Goal: Information Seeking & Learning: Check status

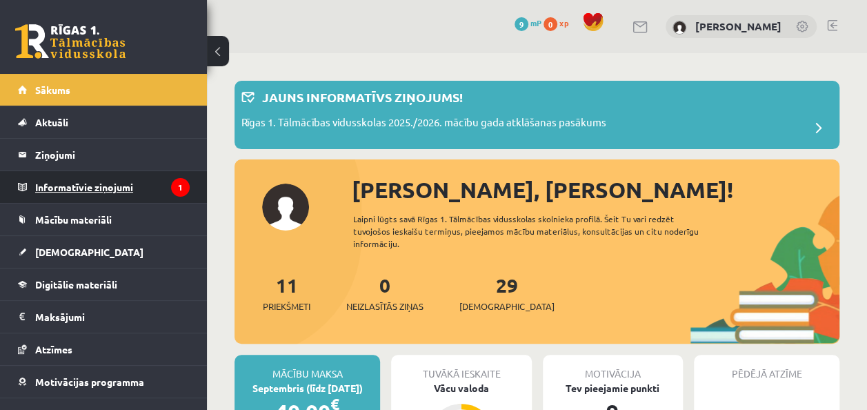
click at [110, 195] on legend "Informatīvie ziņojumi 1" at bounding box center [112, 187] width 155 height 32
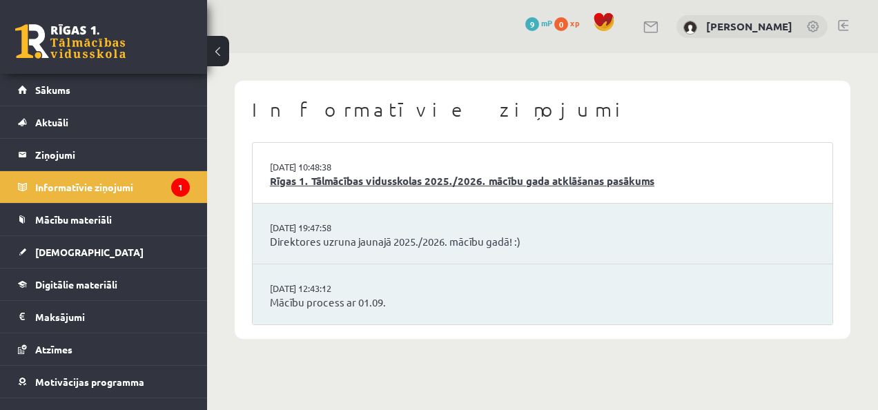
click at [367, 177] on link "Rīgas 1. Tālmācības vidusskolas 2025./2026. mācību gada atklāšanas pasākums" at bounding box center [542, 181] width 545 height 16
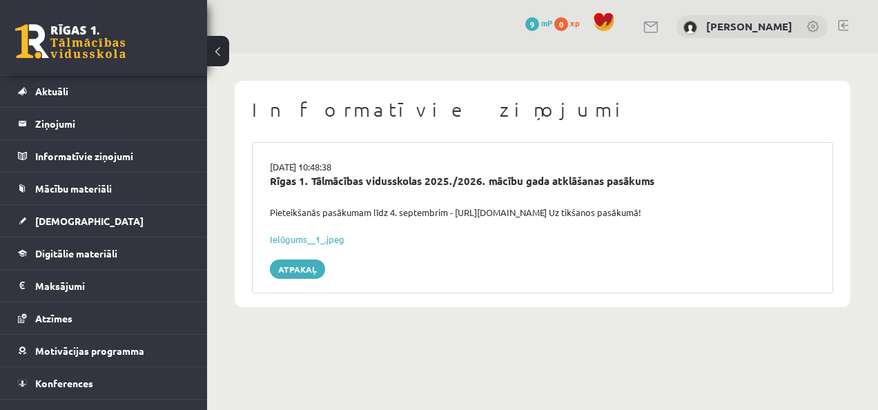
scroll to position [21, 0]
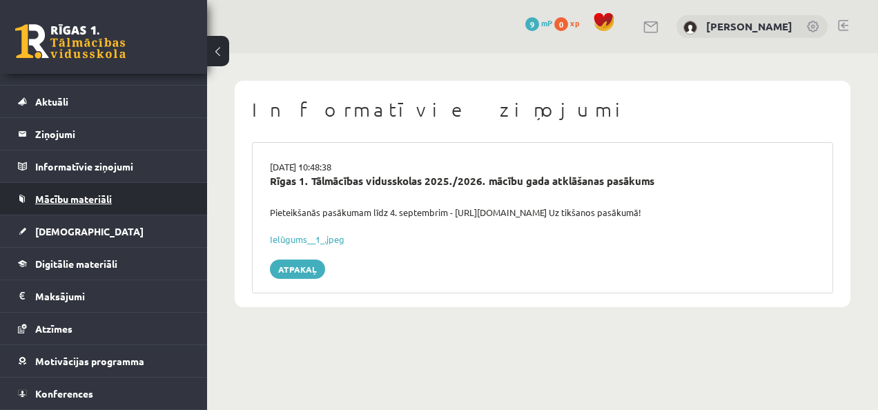
click at [114, 189] on link "Mācību materiāli" at bounding box center [104, 199] width 172 height 32
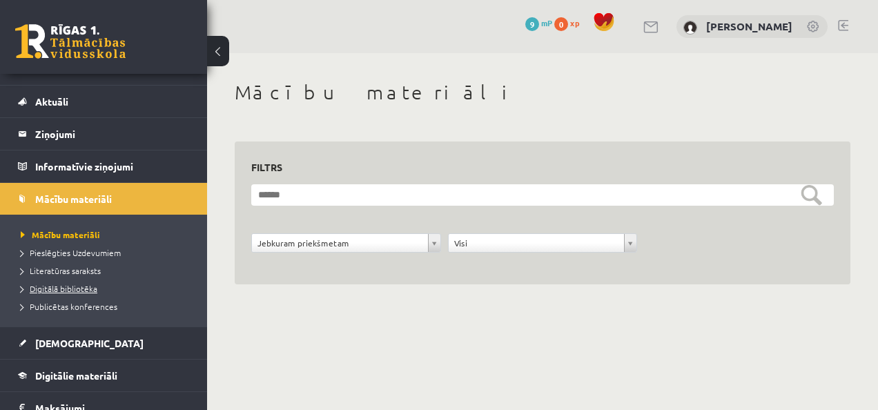
click at [78, 286] on span "Digitālā bibliotēka" at bounding box center [59, 288] width 77 height 11
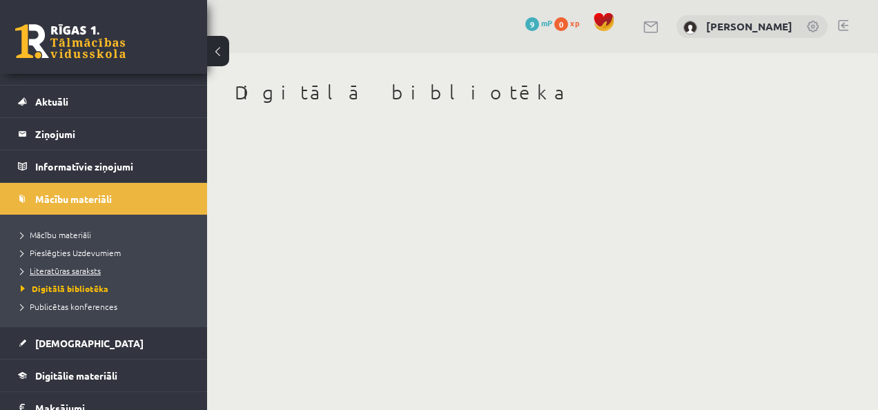
click at [80, 267] on span "Literatūras saraksts" at bounding box center [61, 270] width 80 height 11
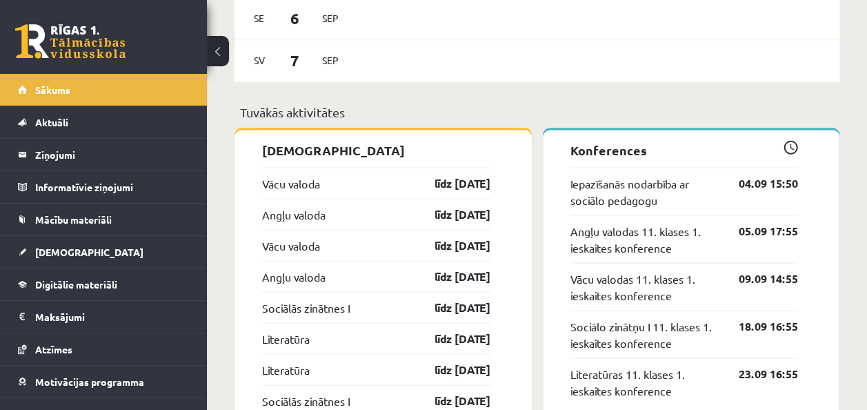
scroll to position [1169, 0]
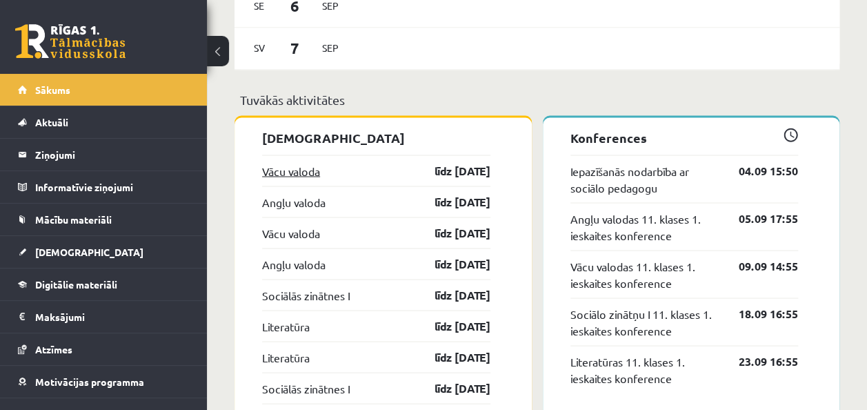
click at [320, 167] on link "Vācu valoda" at bounding box center [291, 170] width 58 height 17
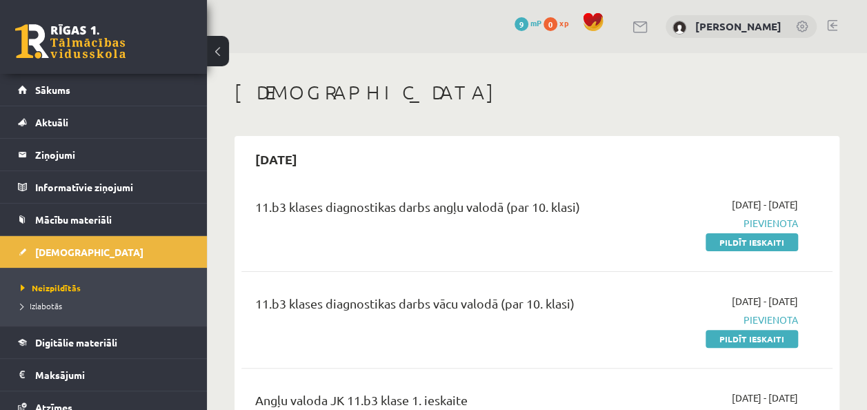
click at [220, 50] on button at bounding box center [218, 51] width 22 height 30
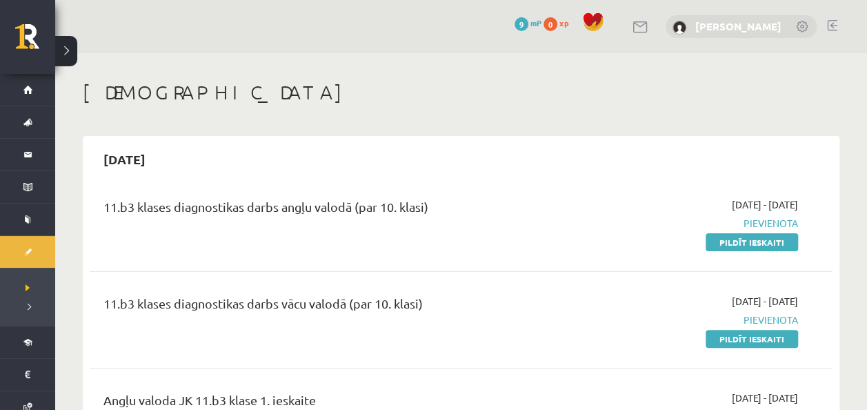
click at [776, 31] on link "[PERSON_NAME]" at bounding box center [739, 26] width 86 height 14
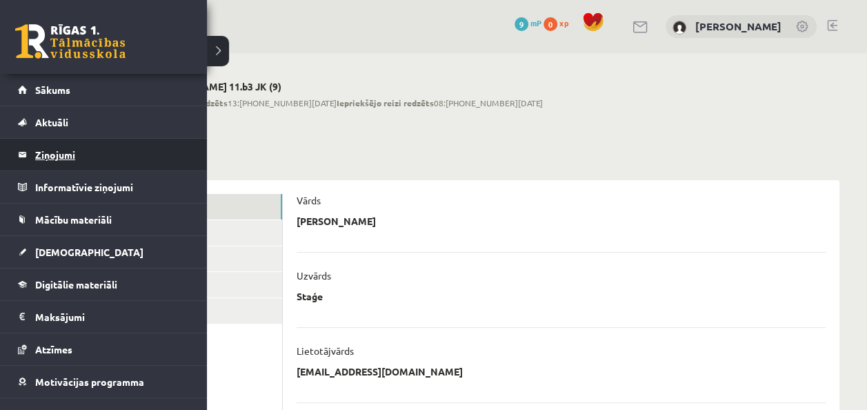
click at [66, 155] on legend "Ziņojumi 0" at bounding box center [112, 155] width 155 height 32
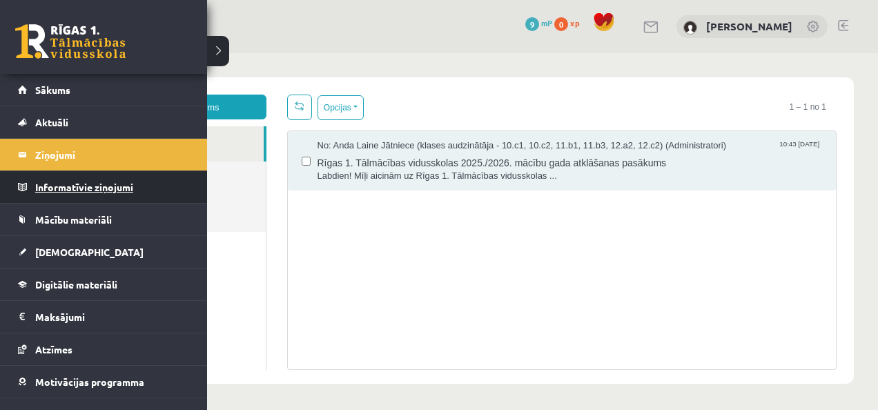
click at [44, 185] on legend "Informatīvie ziņojumi 0" at bounding box center [112, 187] width 155 height 32
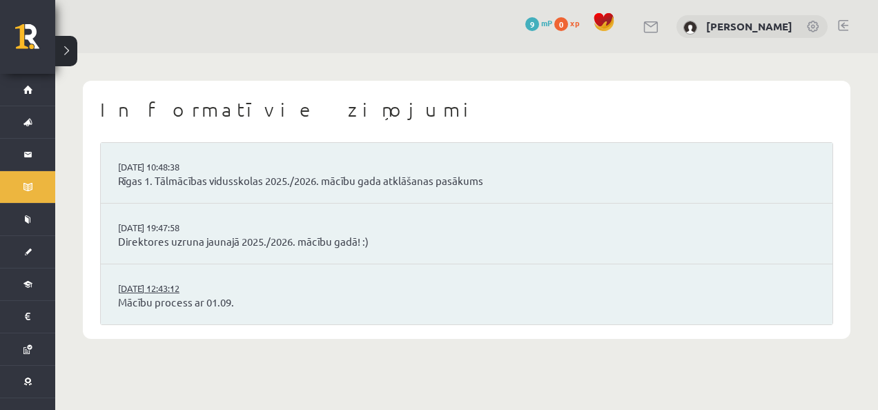
click at [170, 290] on link "29.08.2025 12:43:12" at bounding box center [169, 289] width 103 height 14
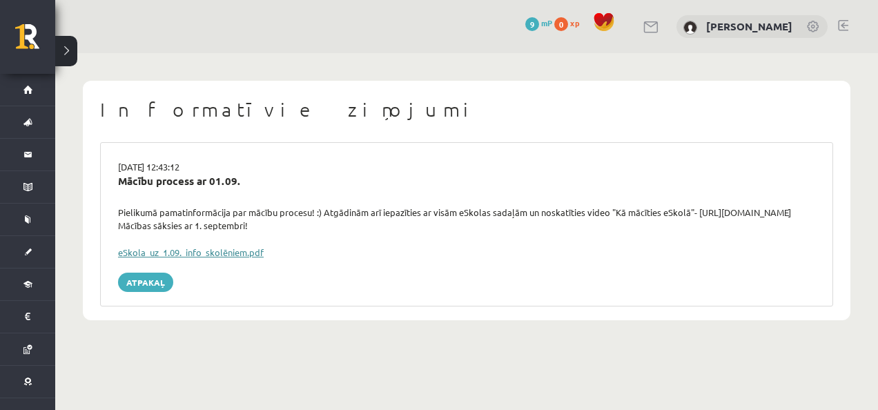
click at [206, 253] on link "eSkola_uz_1.09._info_skolēniem.pdf" at bounding box center [191, 252] width 146 height 12
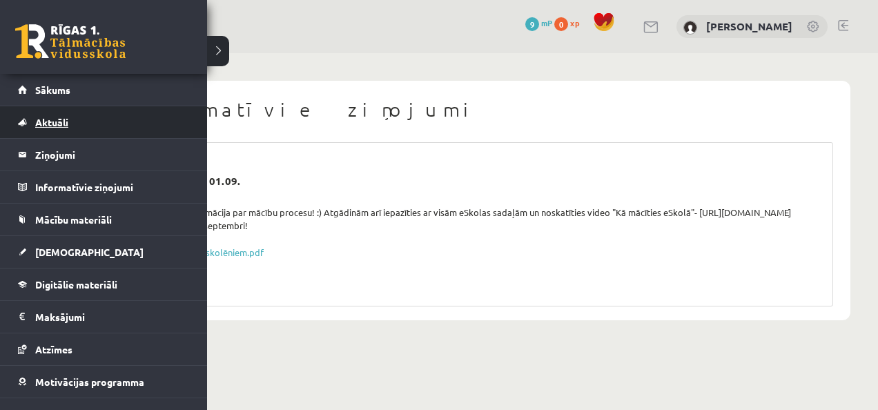
click at [124, 119] on link "Aktuāli" at bounding box center [104, 122] width 172 height 32
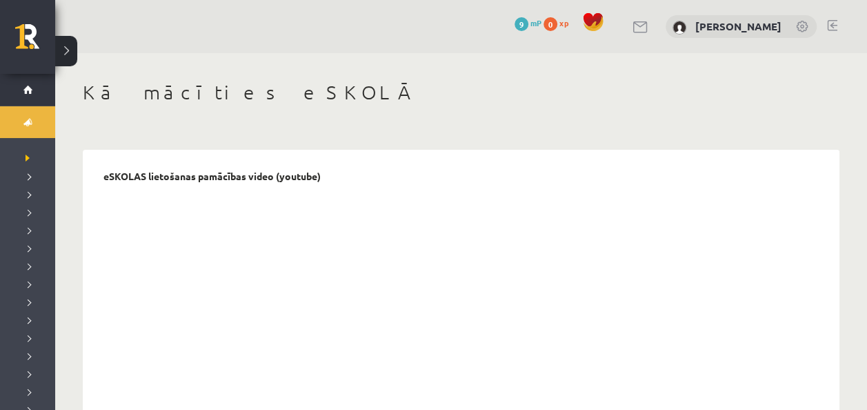
click at [63, 55] on button at bounding box center [66, 51] width 22 height 30
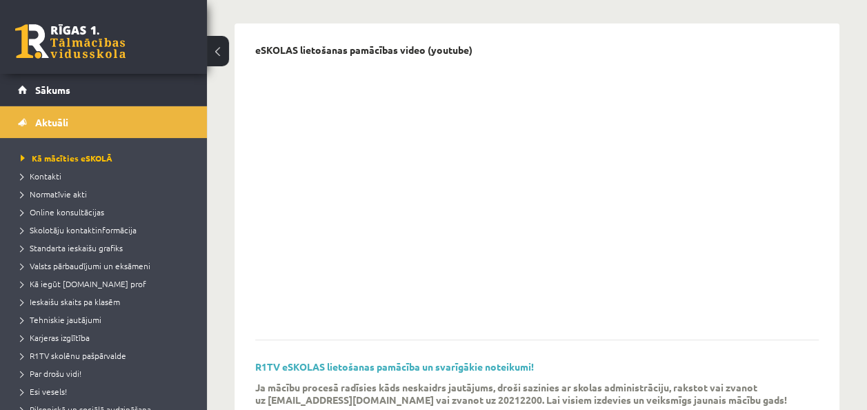
scroll to position [121, 0]
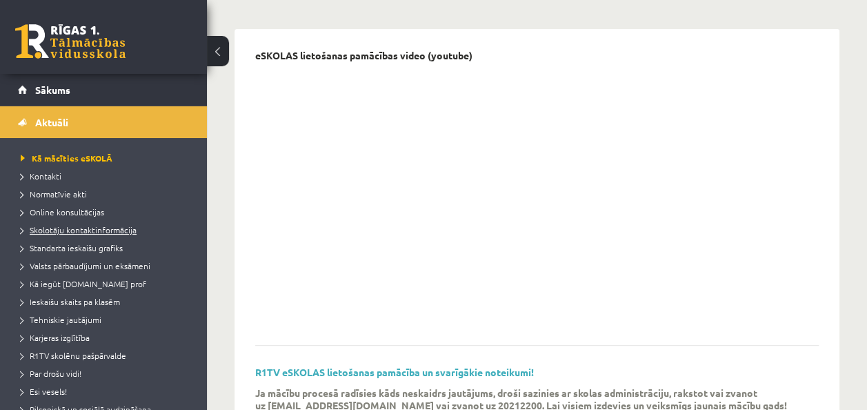
click at [116, 228] on span "Skolotāju kontaktinformācija" at bounding box center [79, 229] width 116 height 11
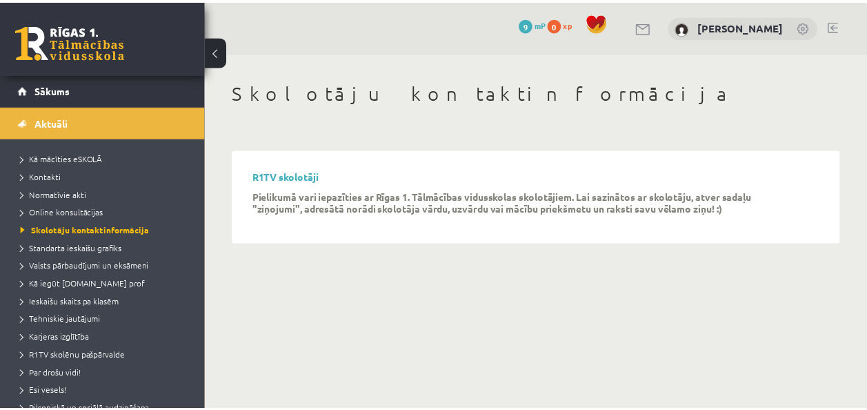
scroll to position [28, 0]
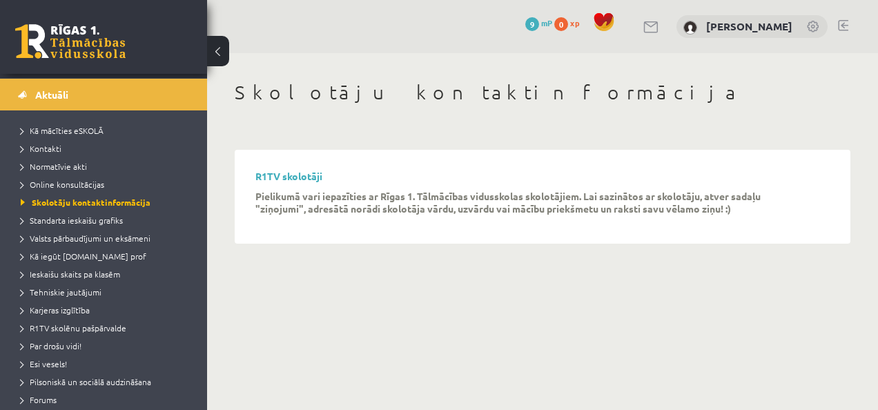
click at [818, 128] on div "Skolotāju kontaktinformācija R1TV skolotāji Pielikumā vari iepazīties ar Rīgas …" at bounding box center [542, 162] width 671 height 218
click at [77, 271] on span "Ieskaišu skaits pa klasēm" at bounding box center [70, 273] width 99 height 11
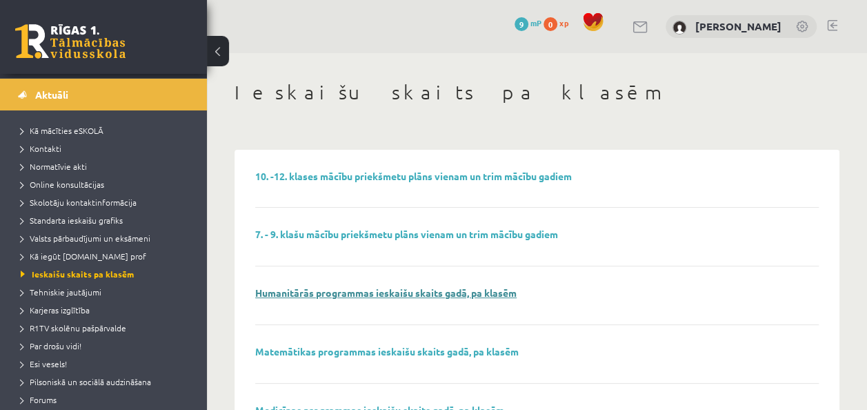
click at [327, 294] on link "Humanitārās programmas ieskaišu skaits gadā, pa klasēm" at bounding box center [386, 292] width 262 height 12
click at [122, 240] on span "Valsts pārbaudījumi un eksāmeni" at bounding box center [86, 238] width 130 height 11
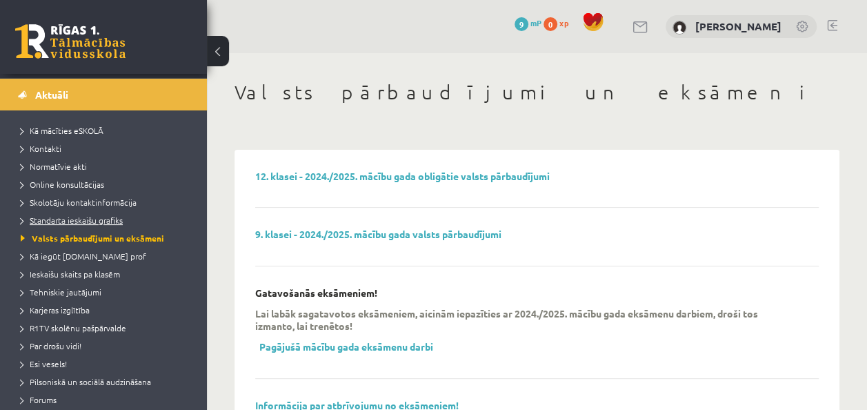
click at [108, 219] on span "Standarta ieskaišu grafiks" at bounding box center [72, 220] width 102 height 11
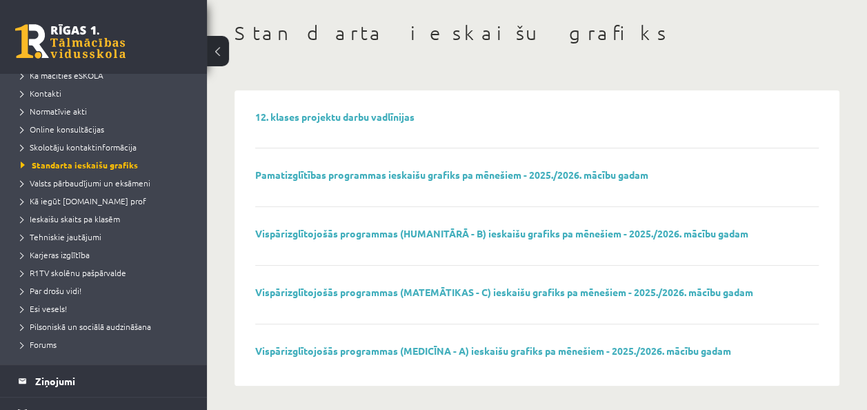
scroll to position [61, 0]
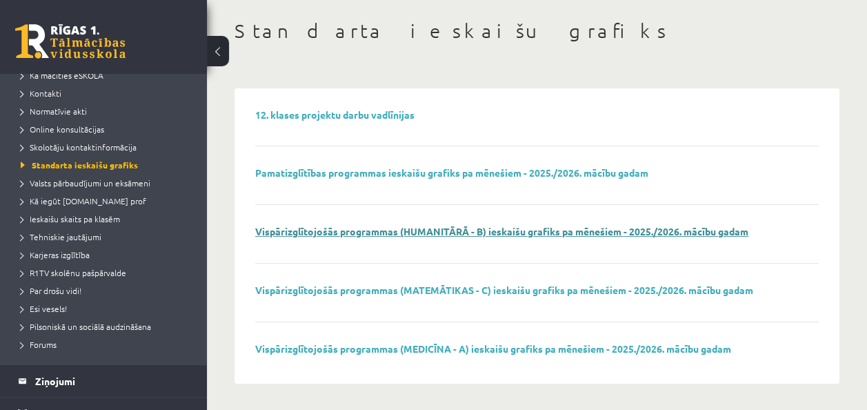
click at [607, 226] on link "Vispārizglītojošās programmas (HUMANITĀRĀ - B) ieskaišu grafiks pa mēnešiem - 2…" at bounding box center [501, 231] width 493 height 12
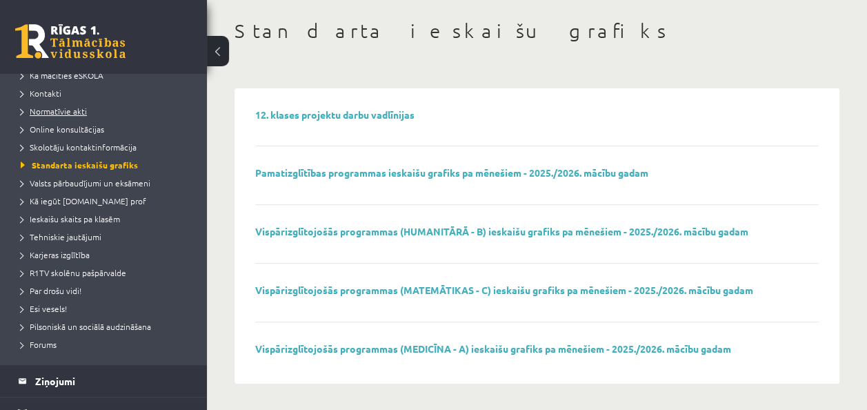
click at [70, 105] on link "Normatīvie akti" at bounding box center [107, 111] width 172 height 12
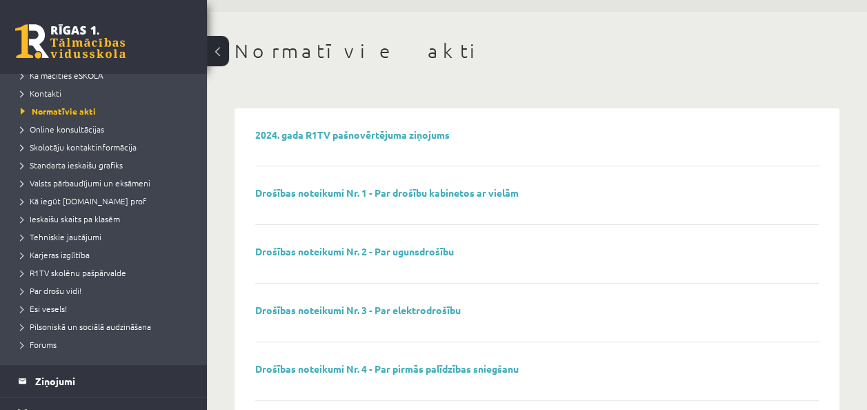
scroll to position [3, 0]
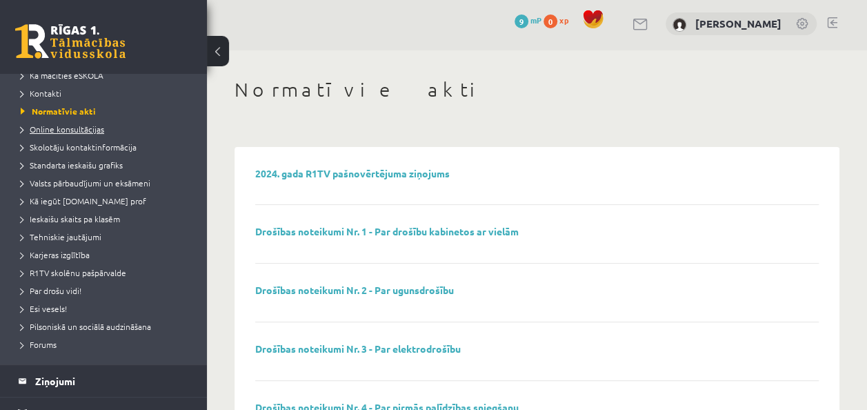
click at [86, 130] on span "Online konsultācijas" at bounding box center [62, 129] width 83 height 11
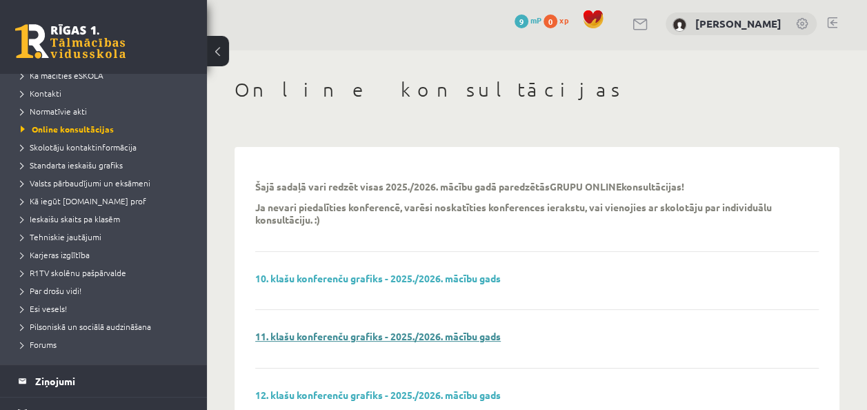
click at [378, 330] on link "11. klašu konferenču grafiks - 2025./2026. mācību gads" at bounding box center [378, 336] width 246 height 12
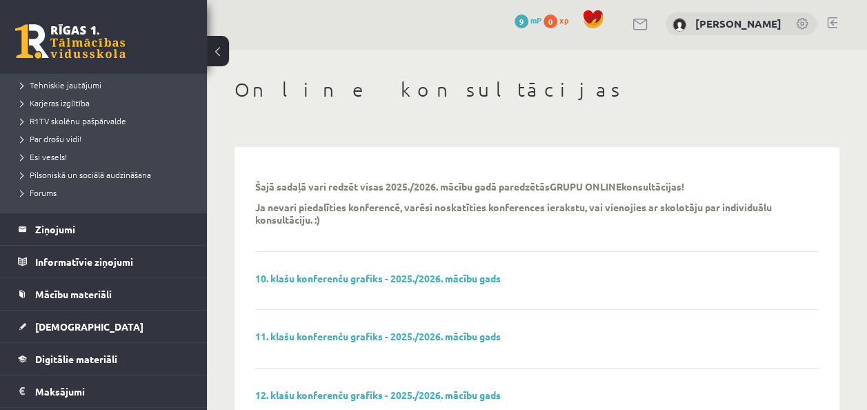
scroll to position [254, 0]
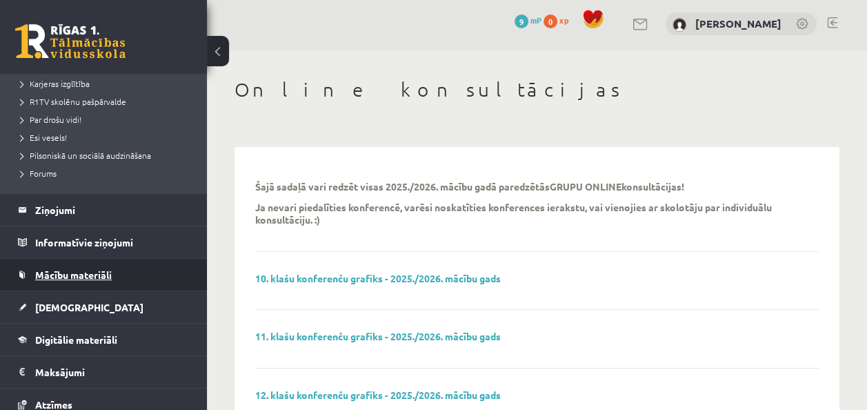
click at [142, 282] on link "Mācību materiāli" at bounding box center [104, 275] width 172 height 32
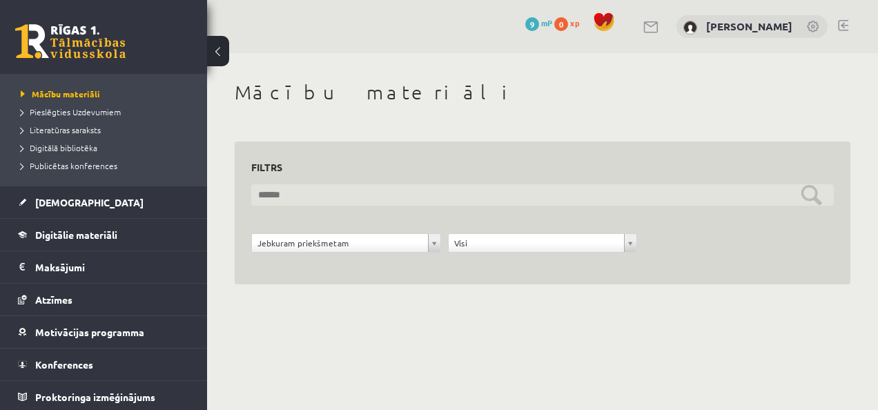
click at [624, 197] on input "text" at bounding box center [542, 194] width 582 height 21
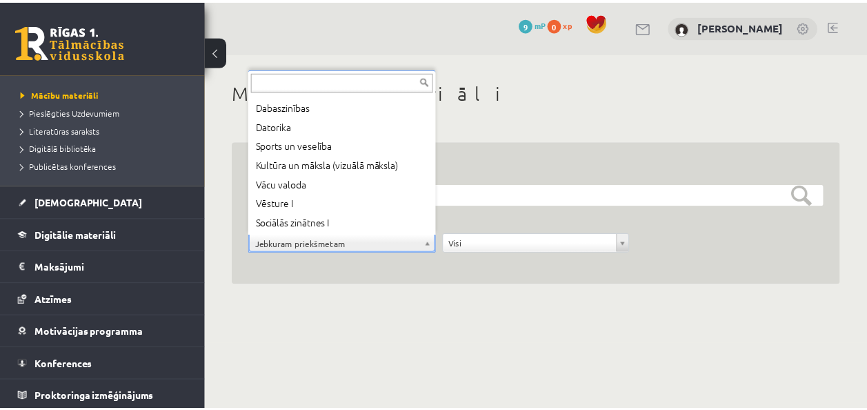
scroll to position [94, 0]
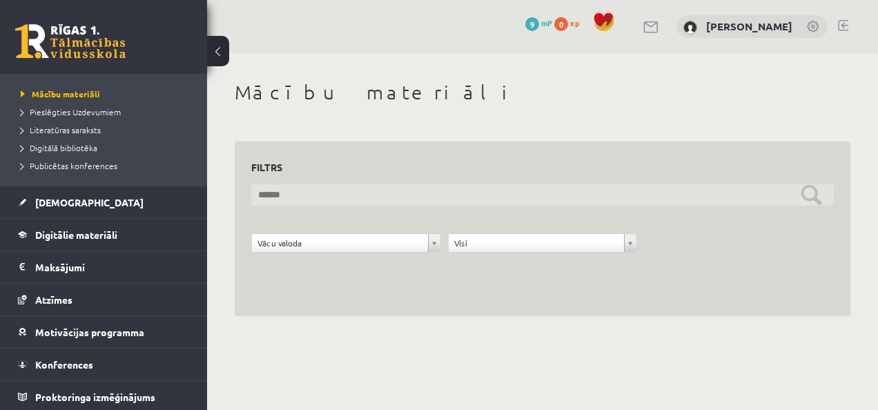
click at [813, 196] on input "text" at bounding box center [542, 194] width 582 height 21
click at [776, 193] on input "**********" at bounding box center [542, 194] width 582 height 21
type input "*"
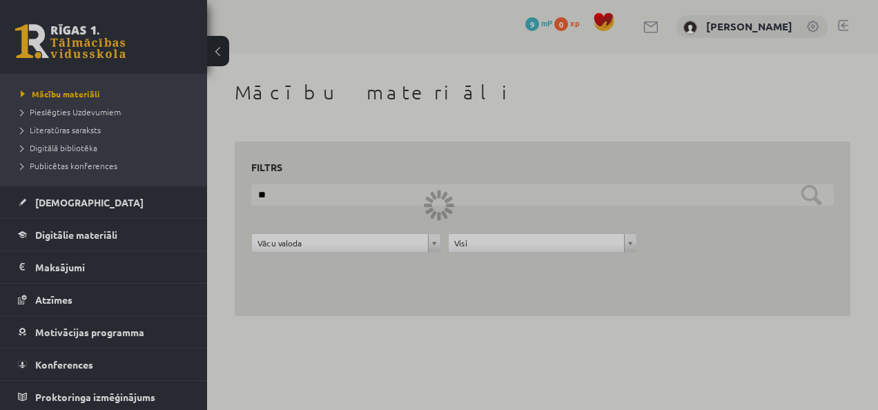
type input "*"
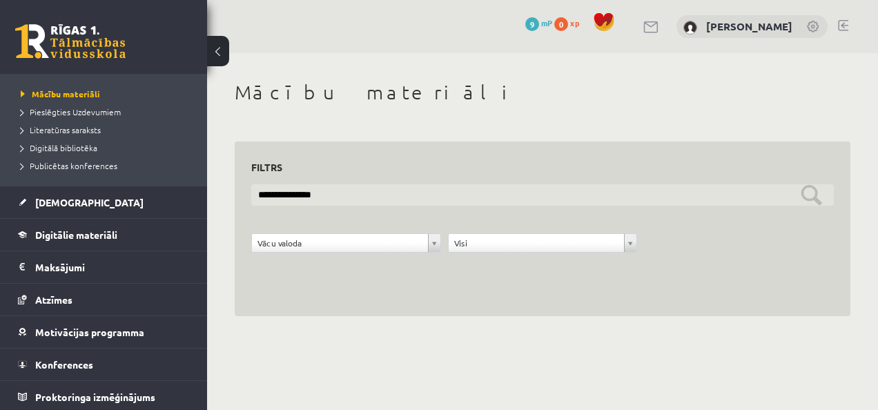
type input "**********"
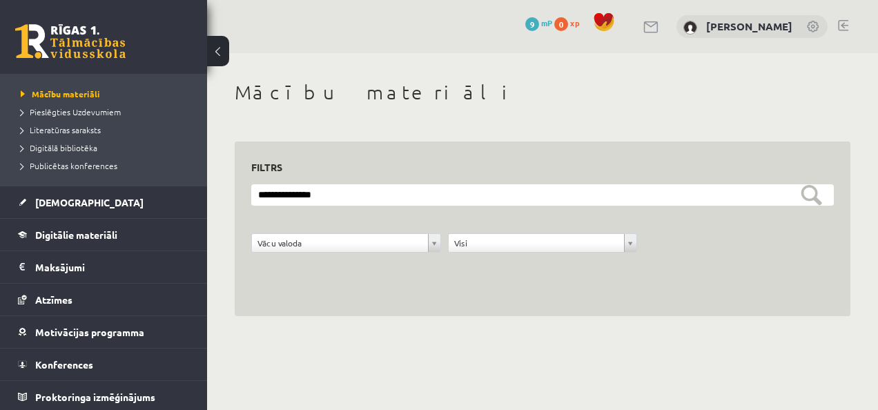
click at [816, 111] on div "**********" at bounding box center [542, 198] width 671 height 290
click at [63, 143] on span "Digitālā bibliotēka" at bounding box center [59, 147] width 77 height 11
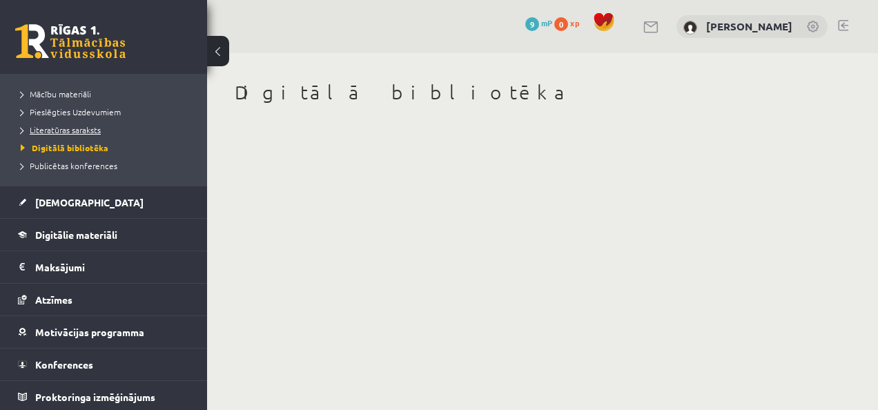
click at [50, 128] on span "Literatūras saraksts" at bounding box center [61, 129] width 80 height 11
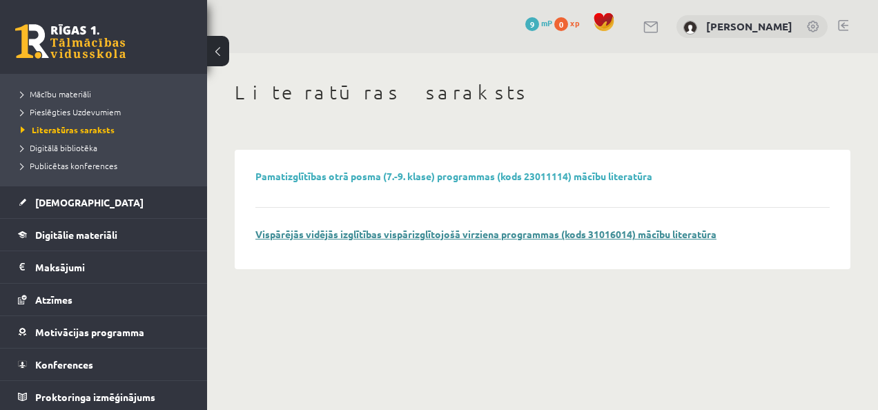
click at [432, 230] on link "Vispārējās vidējās izglītības vispārizglītojošā virziena programmas (kods 31016…" at bounding box center [485, 234] width 461 height 12
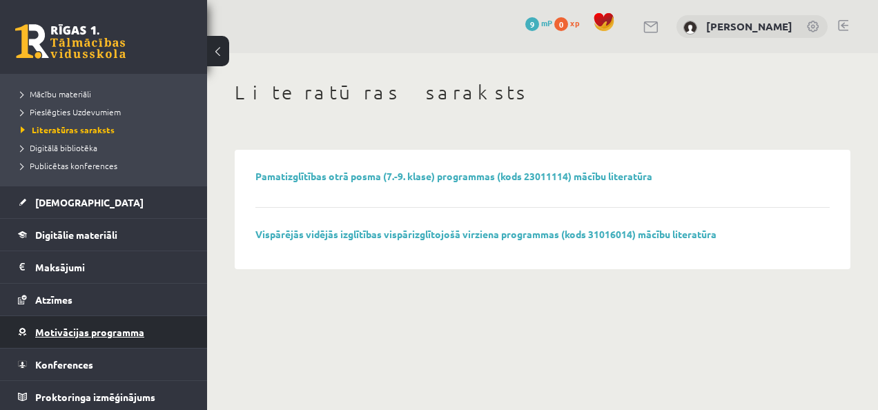
click at [139, 330] on span "Motivācijas programma" at bounding box center [89, 332] width 109 height 12
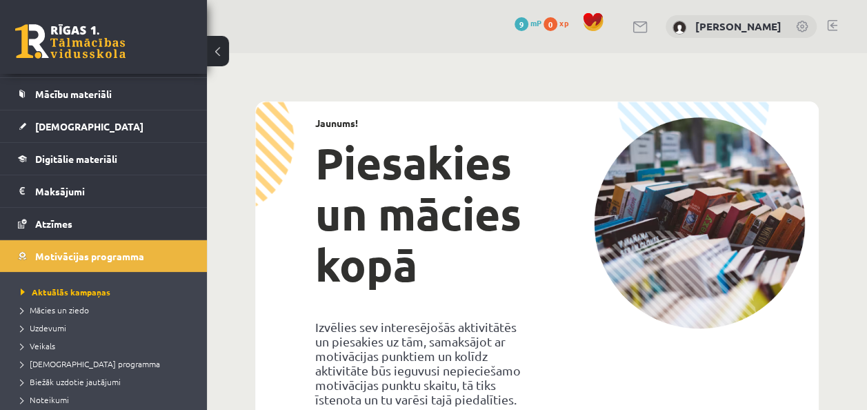
scroll to position [121, 0]
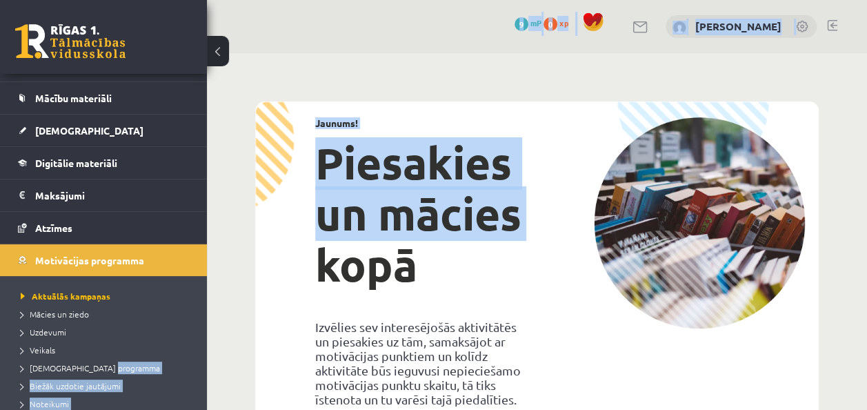
drag, startPoint x: 224, startPoint y: 286, endPoint x: 193, endPoint y: 373, distance: 92.1
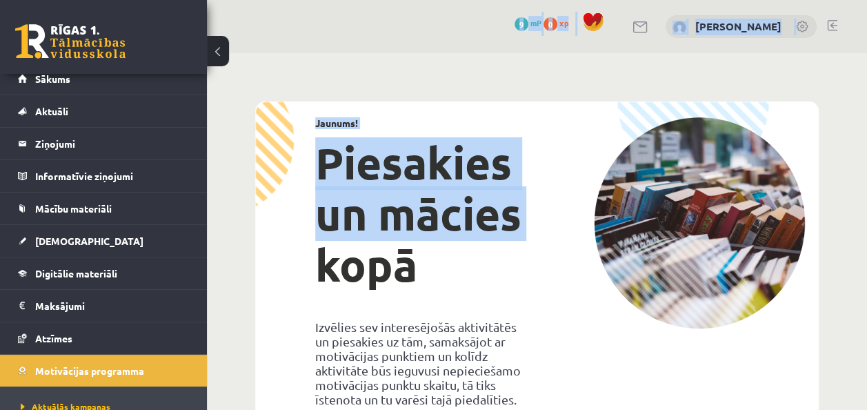
scroll to position [0, 0]
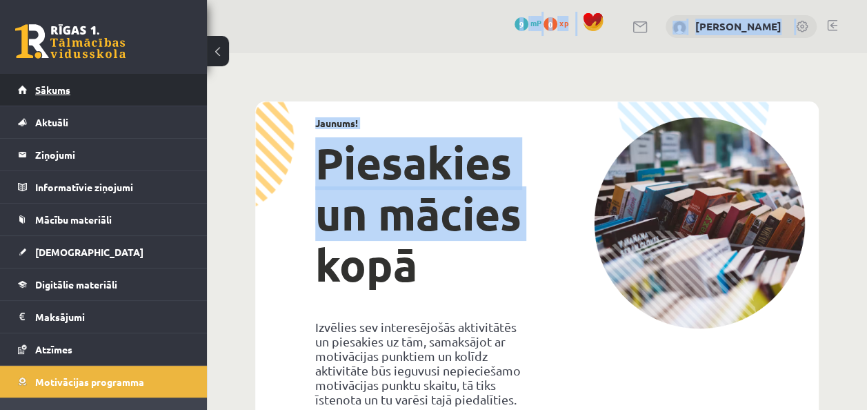
click at [117, 85] on link "Sākums" at bounding box center [104, 90] width 172 height 32
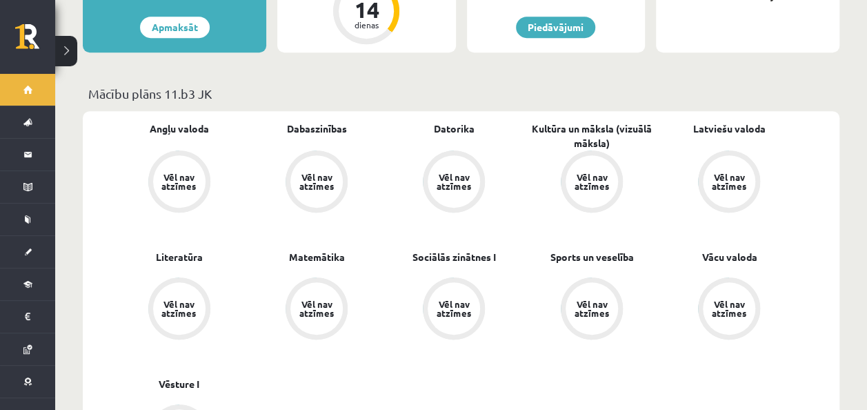
scroll to position [356, 0]
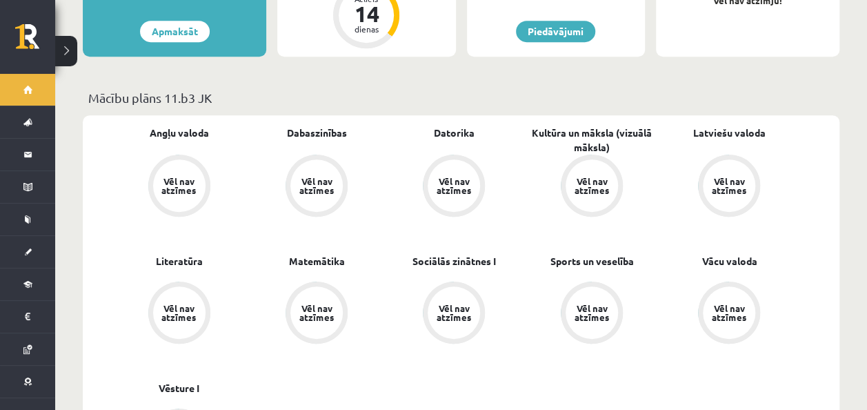
click at [731, 304] on div "Vēl nav atzīmes" at bounding box center [729, 313] width 39 height 18
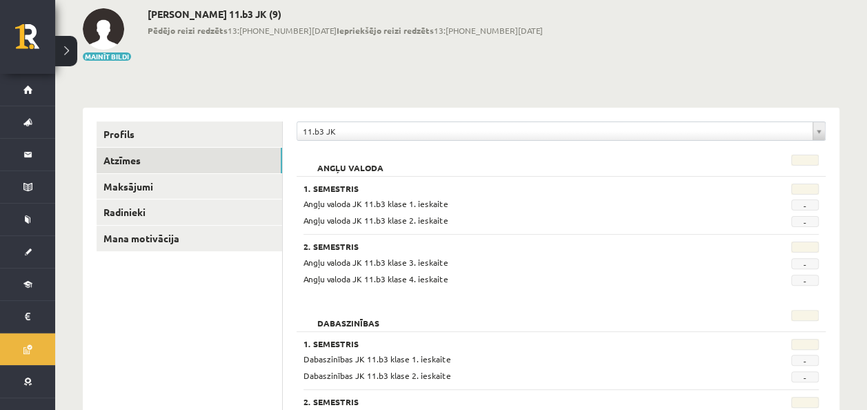
scroll to position [75, 0]
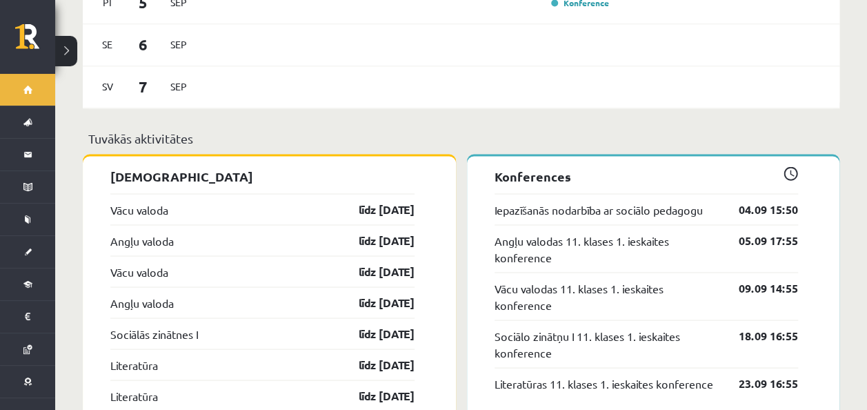
scroll to position [1159, 0]
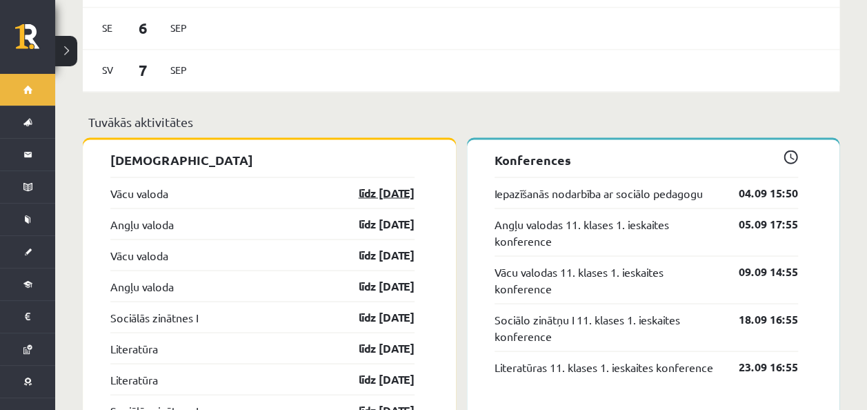
click at [364, 184] on link "līdz 15.09.25" at bounding box center [375, 192] width 80 height 17
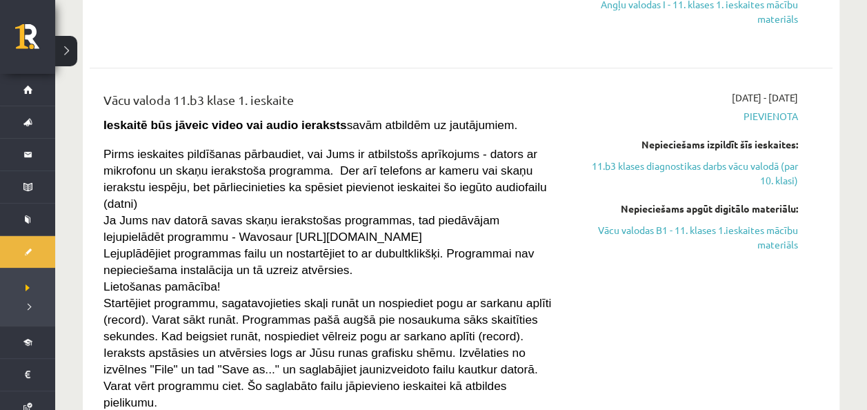
scroll to position [524, 0]
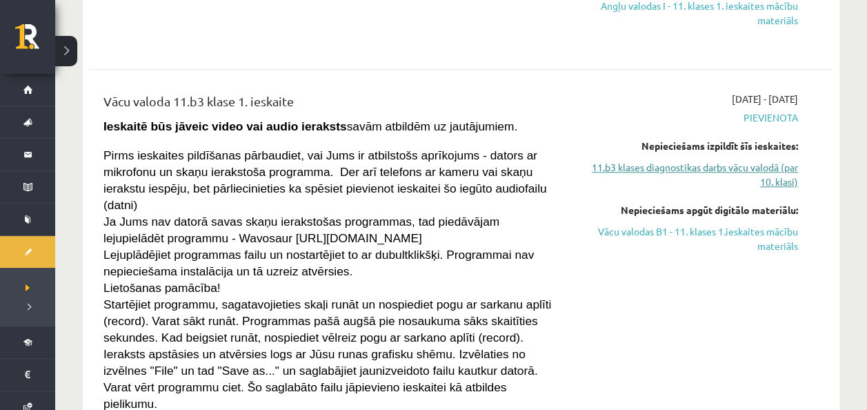
click at [774, 169] on link "11.b3 klases diagnostikas darbs vācu valodā (par 10. klasi)" at bounding box center [689, 174] width 218 height 29
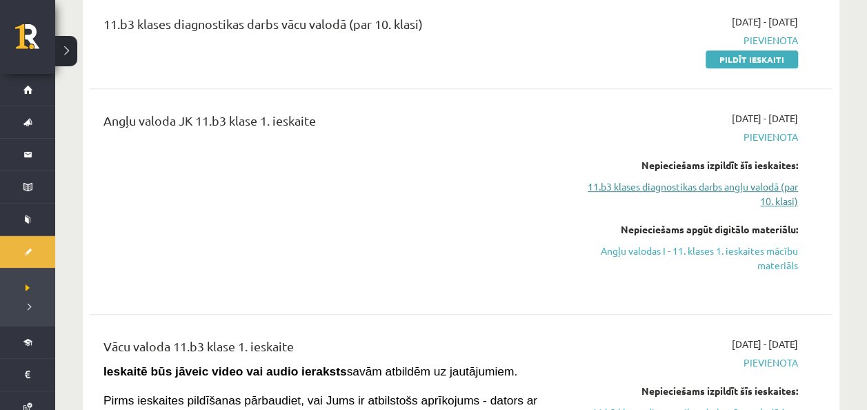
click at [767, 189] on link "11.b3 klases diagnostikas darbs angļu valodā (par 10. klasi)" at bounding box center [689, 193] width 218 height 29
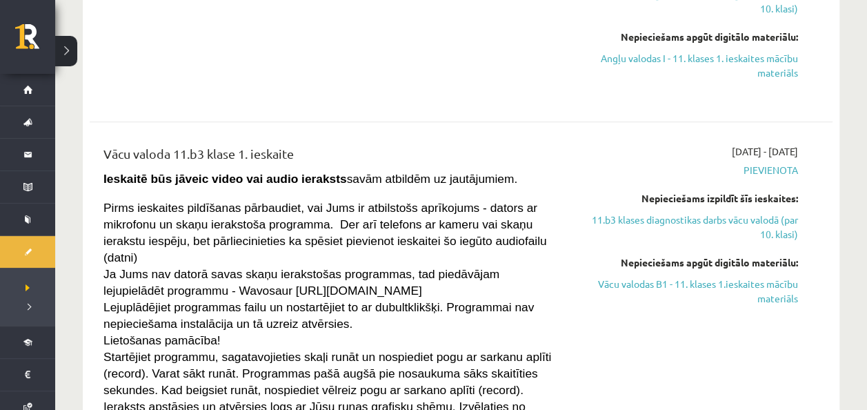
scroll to position [527, 0]
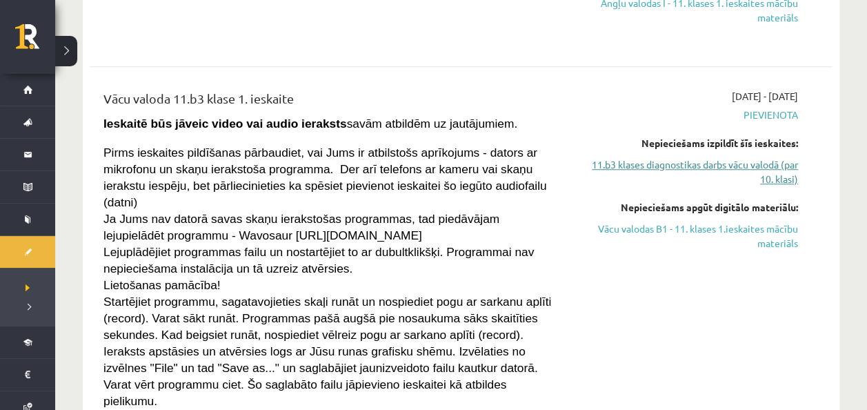
click at [772, 175] on link "11.b3 klases diagnostikas darbs vācu valodā (par 10. klasi)" at bounding box center [689, 171] width 218 height 29
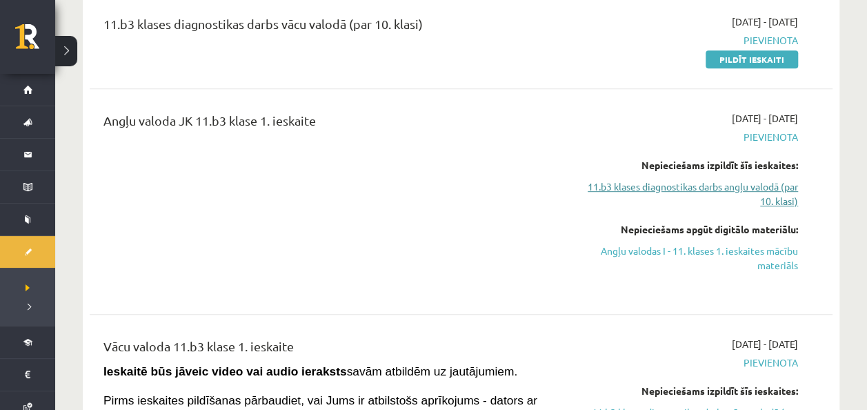
click at [771, 193] on link "11.b3 klases diagnostikas darbs angļu valodā (par 10. klasi)" at bounding box center [689, 193] width 218 height 29
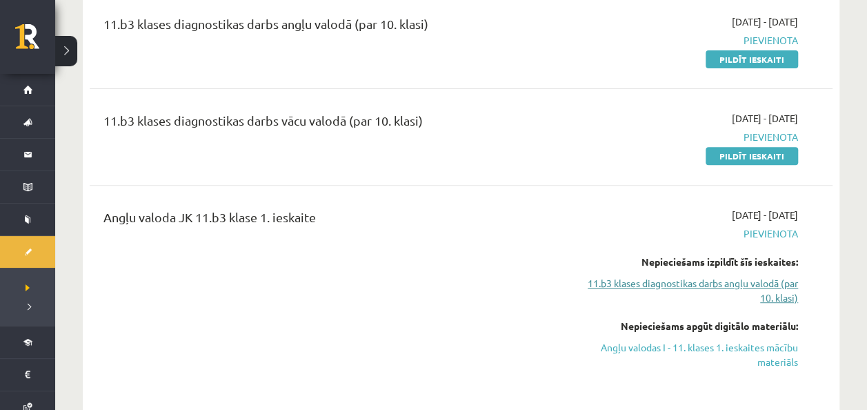
click at [778, 283] on link "11.b3 klases diagnostikas darbs angļu valodā (par 10. klasi)" at bounding box center [689, 290] width 218 height 29
click at [780, 299] on link "11.b3 klases diagnostikas darbs angļu valodā (par 10. klasi)" at bounding box center [689, 290] width 218 height 29
click at [752, 283] on link "11.b3 klases diagnostikas darbs angļu valodā (par 10. klasi)" at bounding box center [689, 290] width 218 height 29
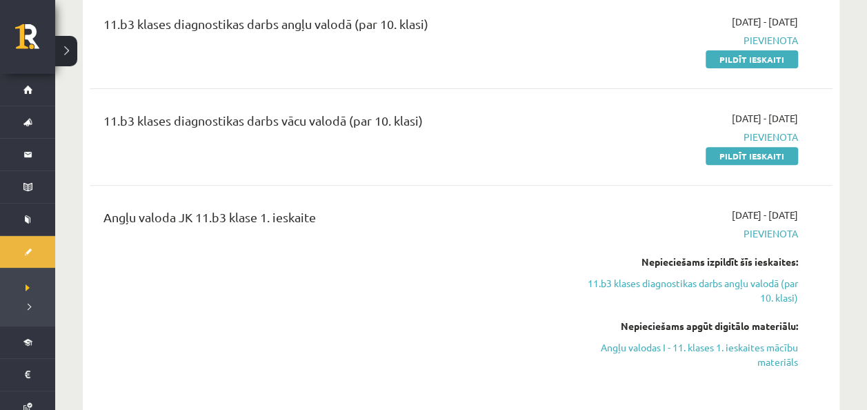
click at [775, 228] on span "Pievienota" at bounding box center [689, 233] width 218 height 14
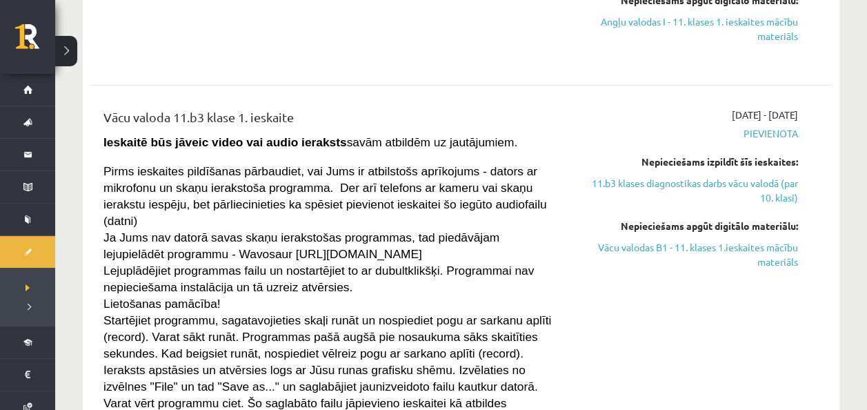
scroll to position [581, 0]
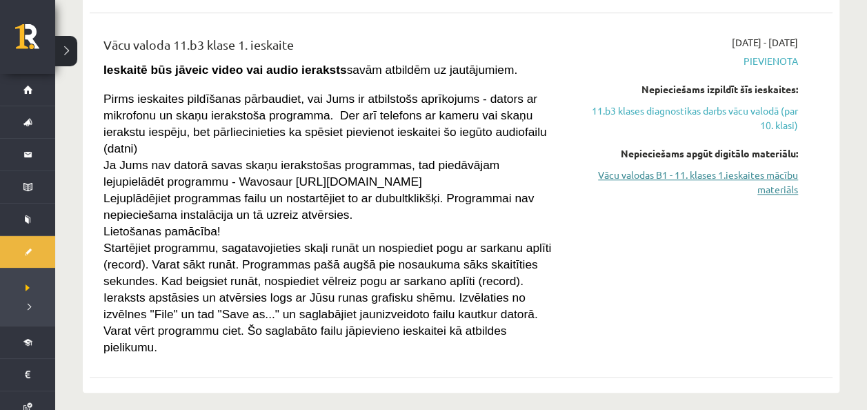
click at [787, 179] on link "Vācu valodas B1 - 11. klases 1.ieskaites mācību materiāls" at bounding box center [689, 182] width 218 height 29
click at [679, 106] on link "11.b3 klases diagnostikas darbs vācu valodā (par 10. klasi)" at bounding box center [689, 117] width 218 height 29
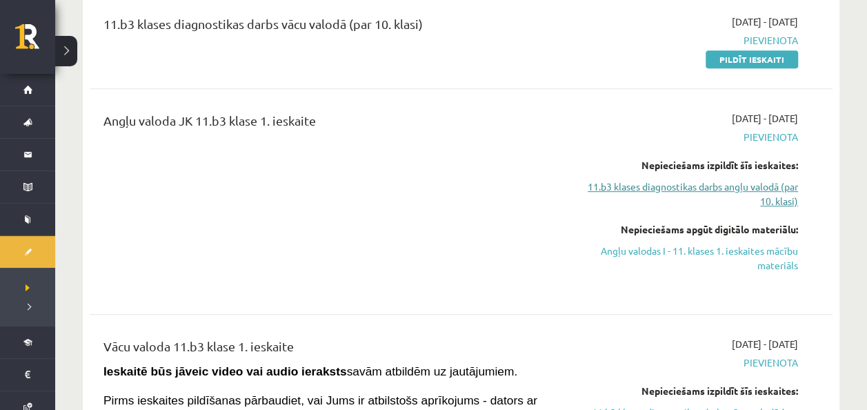
click at [712, 182] on link "11.b3 klases diagnostikas darbs angļu valodā (par 10. klasi)" at bounding box center [689, 193] width 218 height 29
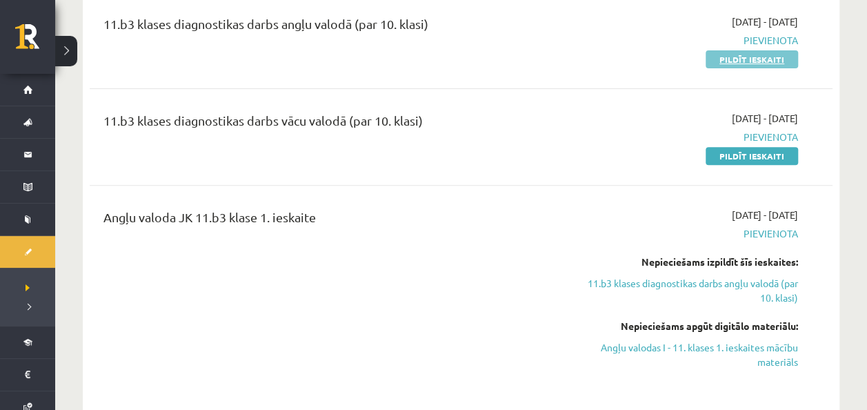
click at [741, 60] on link "Pildīt ieskaiti" at bounding box center [752, 59] width 92 height 18
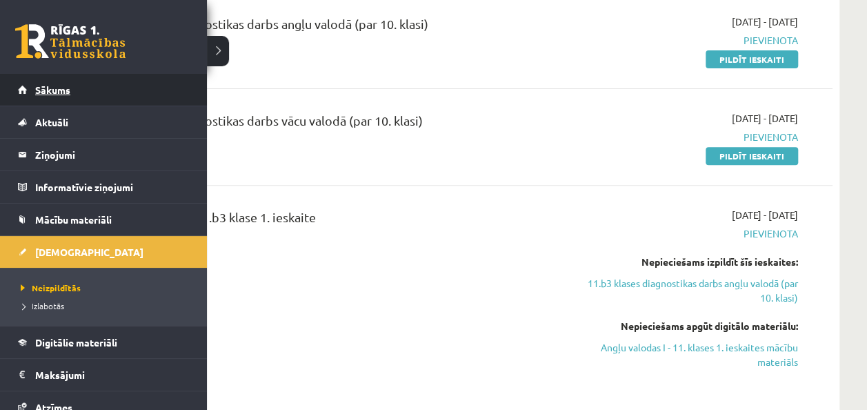
click at [47, 90] on span "Sākums" at bounding box center [52, 89] width 35 height 12
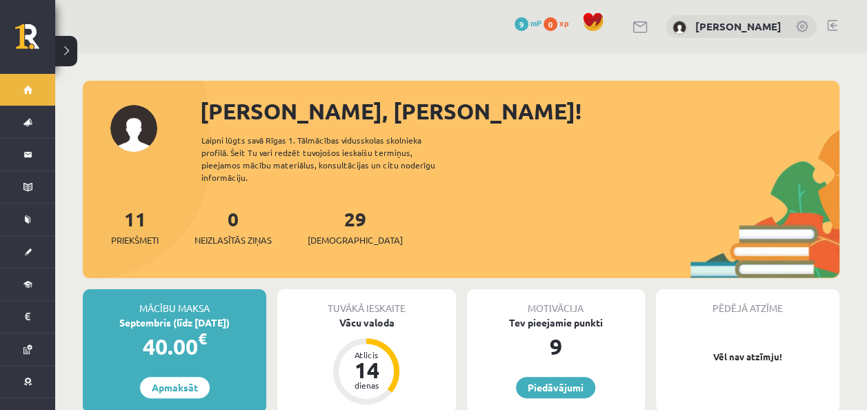
click at [374, 324] on div "Tuvākā ieskaite Vācu valoda Atlicis 14 dienas" at bounding box center [366, 351] width 178 height 124
click at [373, 315] on div "Vācu valoda" at bounding box center [366, 322] width 178 height 14
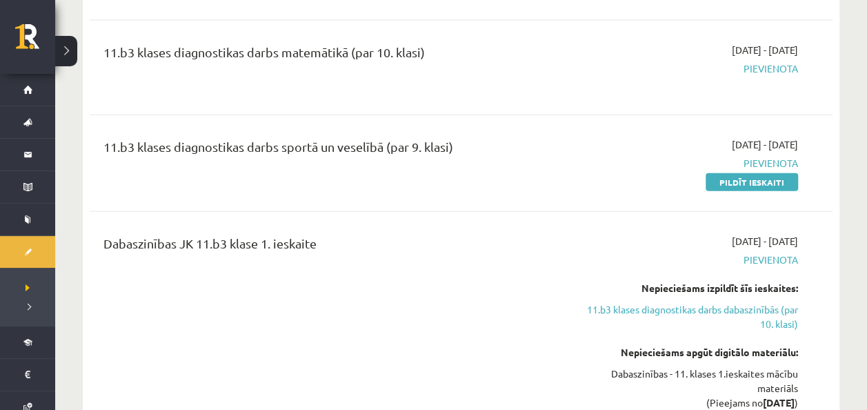
scroll to position [4250, 0]
